Goal: Task Accomplishment & Management: Manage account settings

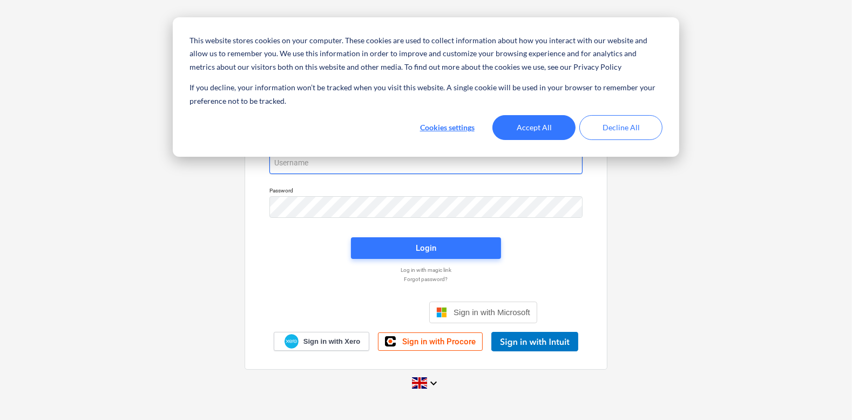
click at [363, 160] on input "email" at bounding box center [425, 163] width 313 height 22
click at [518, 129] on button "Accept All" at bounding box center [533, 127] width 83 height 25
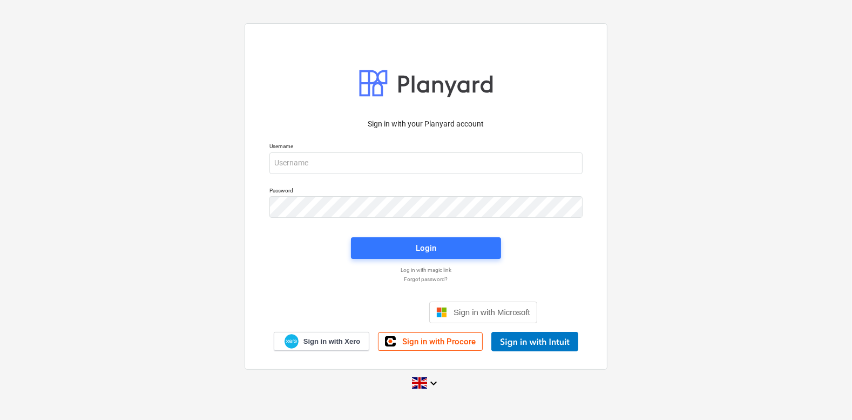
click at [441, 151] on p "Username" at bounding box center [425, 147] width 313 height 9
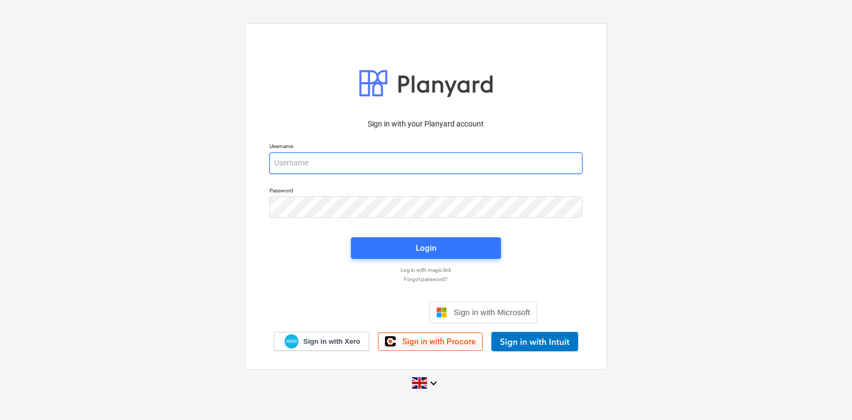
click at [431, 161] on input "email" at bounding box center [425, 163] width 313 height 22
type input "[PERSON_NAME][EMAIL_ADDRESS][DOMAIN_NAME]"
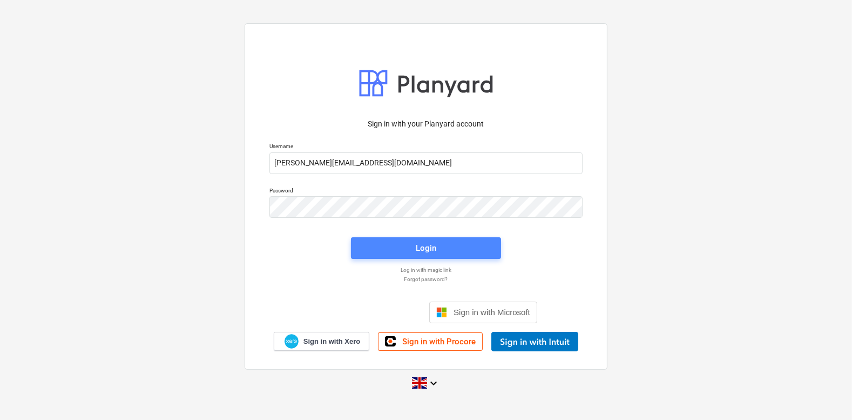
click at [411, 244] on span "Login" at bounding box center [426, 248] width 124 height 14
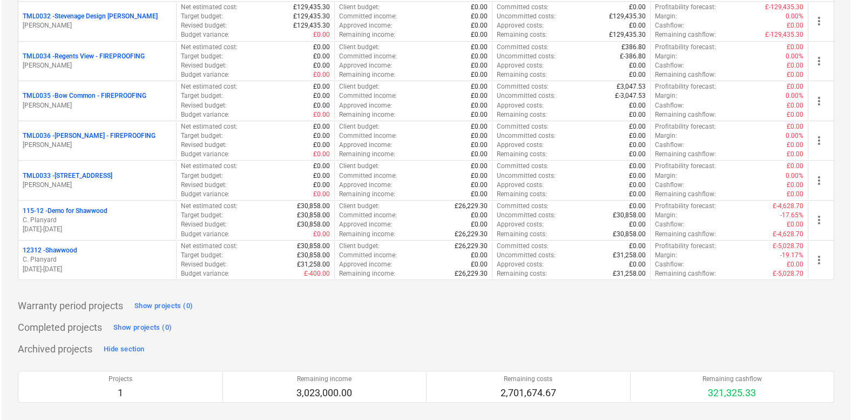
scroll to position [1323, 0]
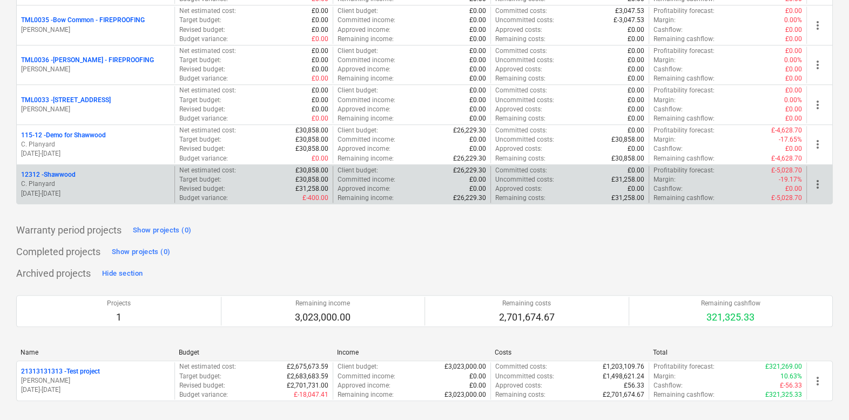
click at [816, 178] on span "more_vert" at bounding box center [817, 184] width 13 height 13
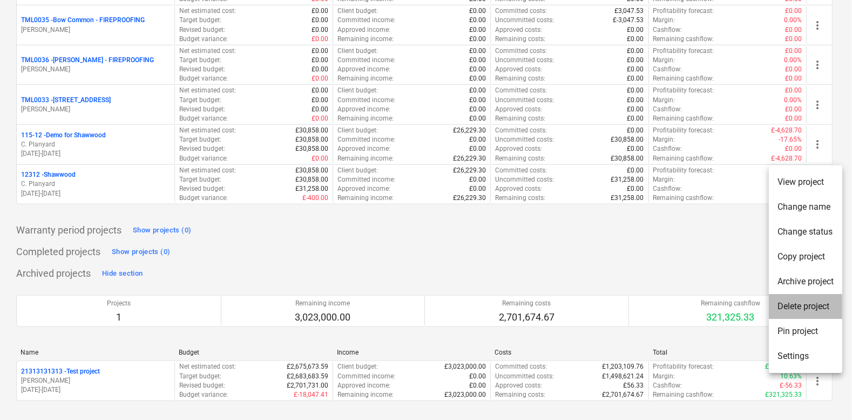
click at [792, 308] on li "Delete project" at bounding box center [805, 306] width 73 height 25
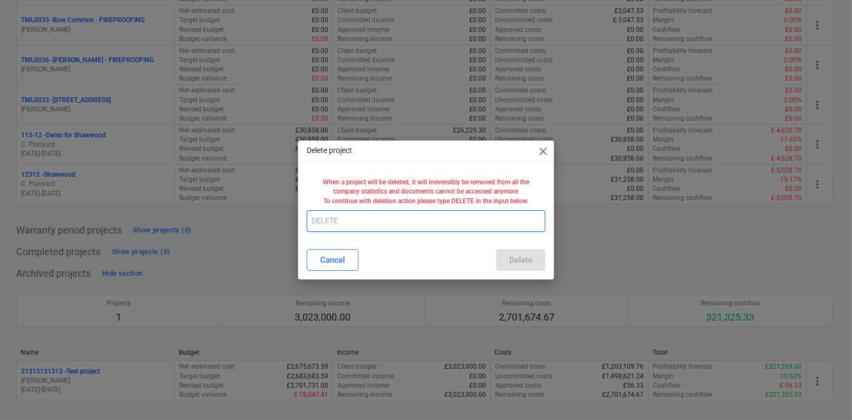
click at [430, 225] on input "text" at bounding box center [426, 221] width 238 height 22
type input "DELETE"
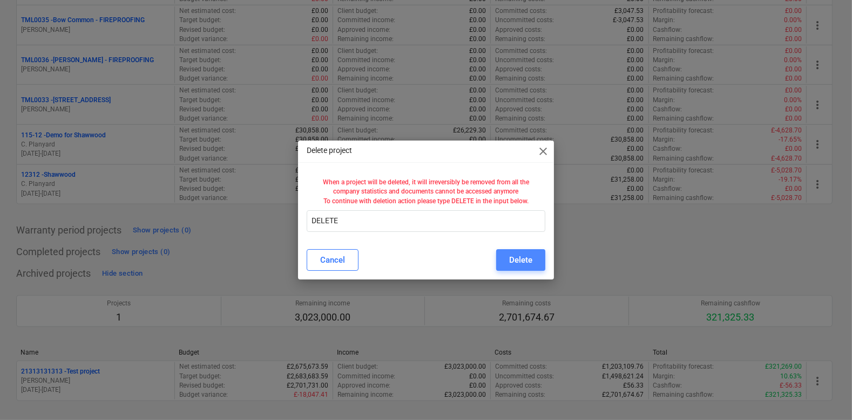
click at [530, 252] on button "Delete" at bounding box center [520, 260] width 49 height 22
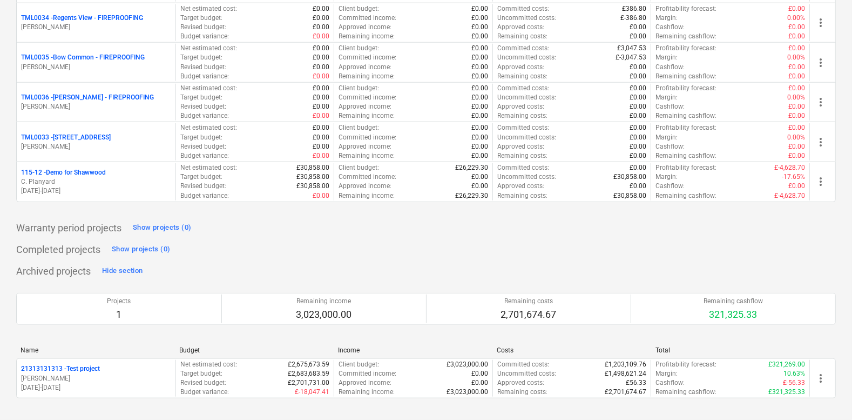
scroll to position [1282, 0]
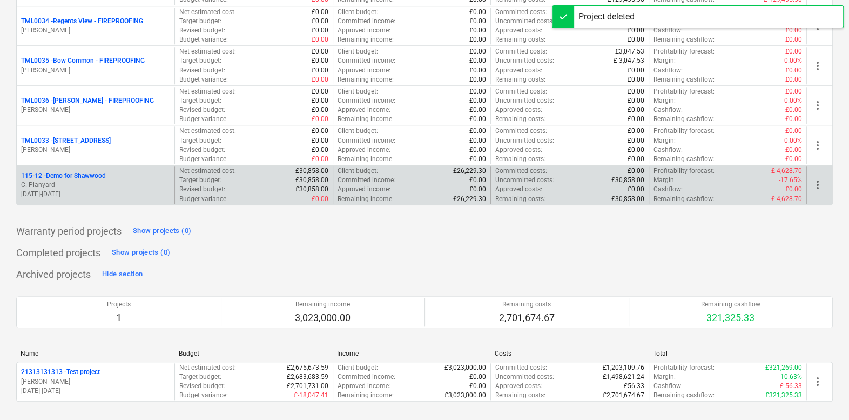
click at [819, 183] on span "more_vert" at bounding box center [817, 184] width 13 height 13
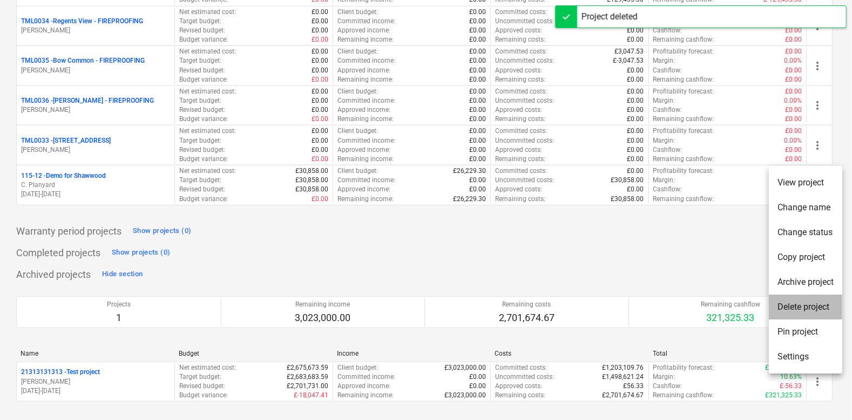
click at [798, 308] on li "Delete project" at bounding box center [805, 306] width 73 height 25
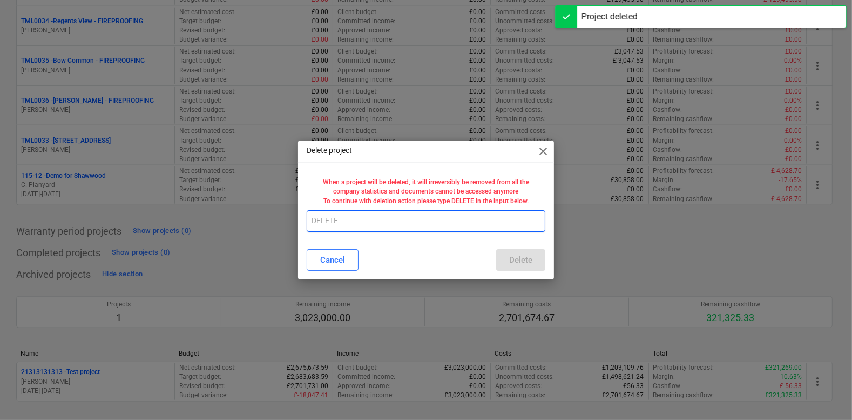
click at [437, 220] on input "text" at bounding box center [426, 221] width 238 height 22
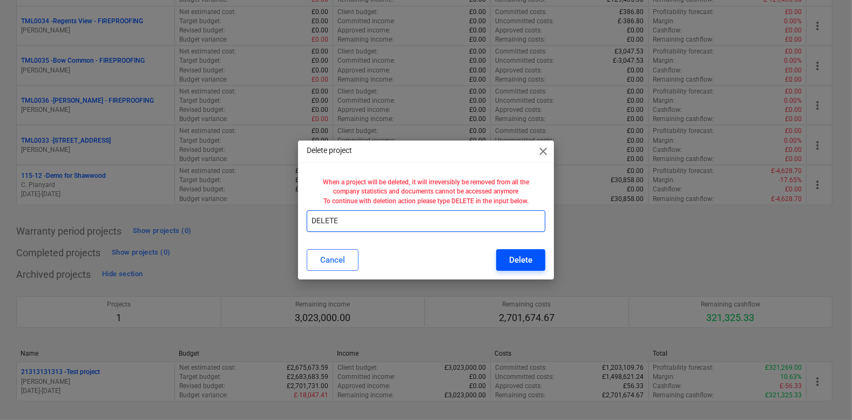
type input "DELETE"
click at [515, 259] on div "Delete" at bounding box center [520, 260] width 23 height 14
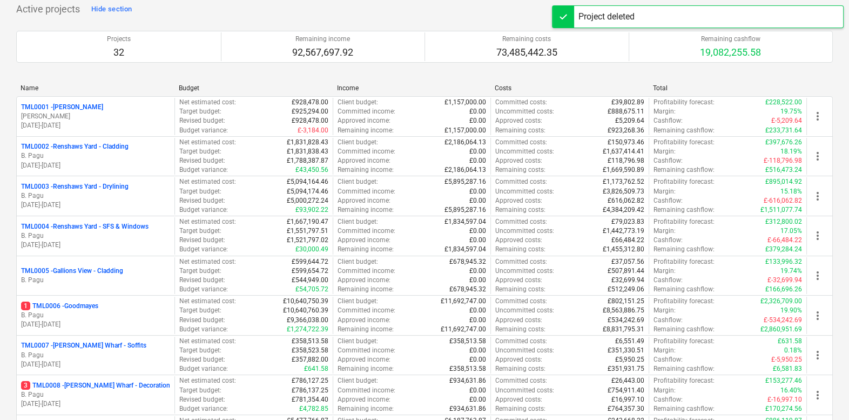
scroll to position [0, 0]
